Goal: Navigation & Orientation: Find specific page/section

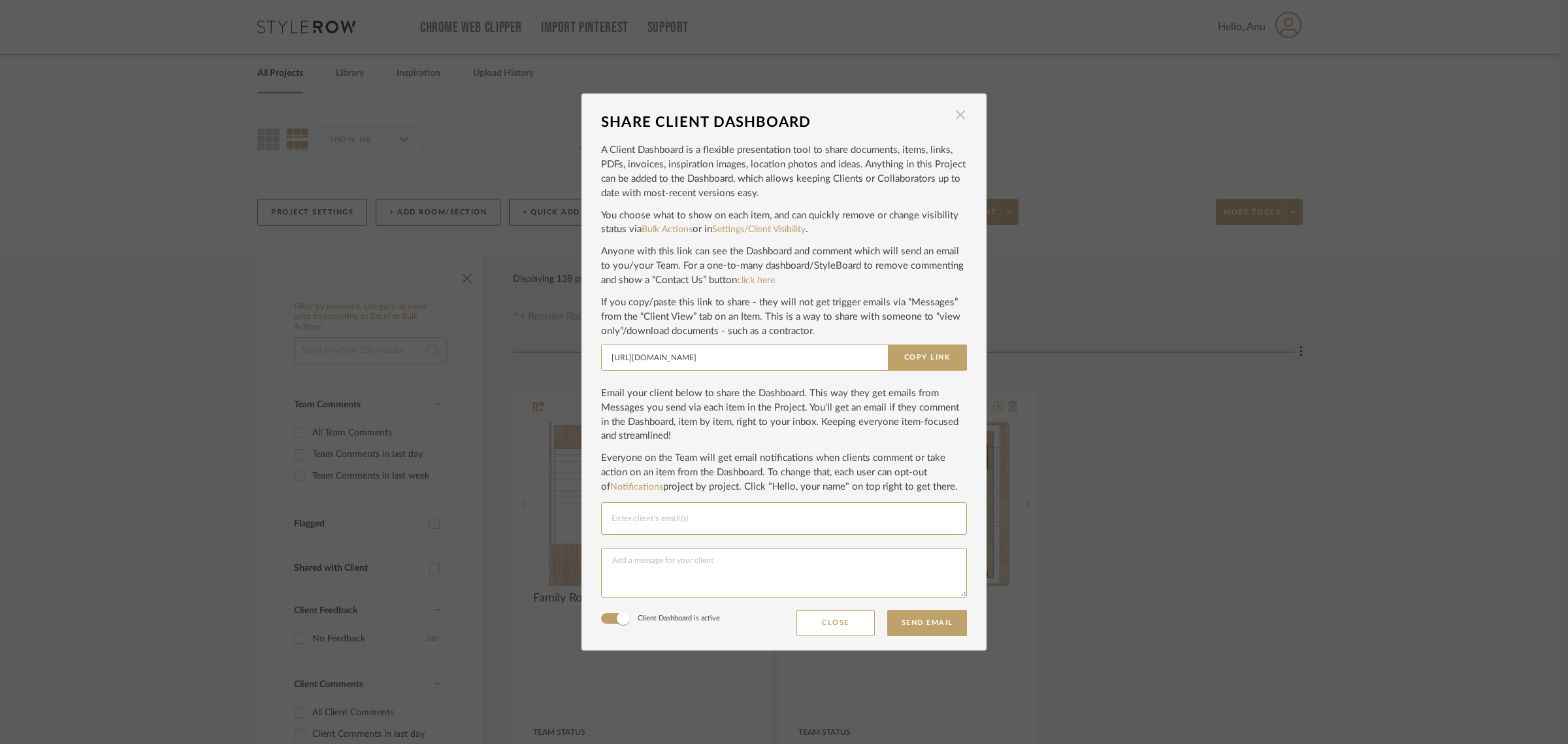
click at [953, 112] on span "button" at bounding box center [960, 115] width 26 height 26
